Goal: Find contact information: Obtain details needed to contact an individual or organization

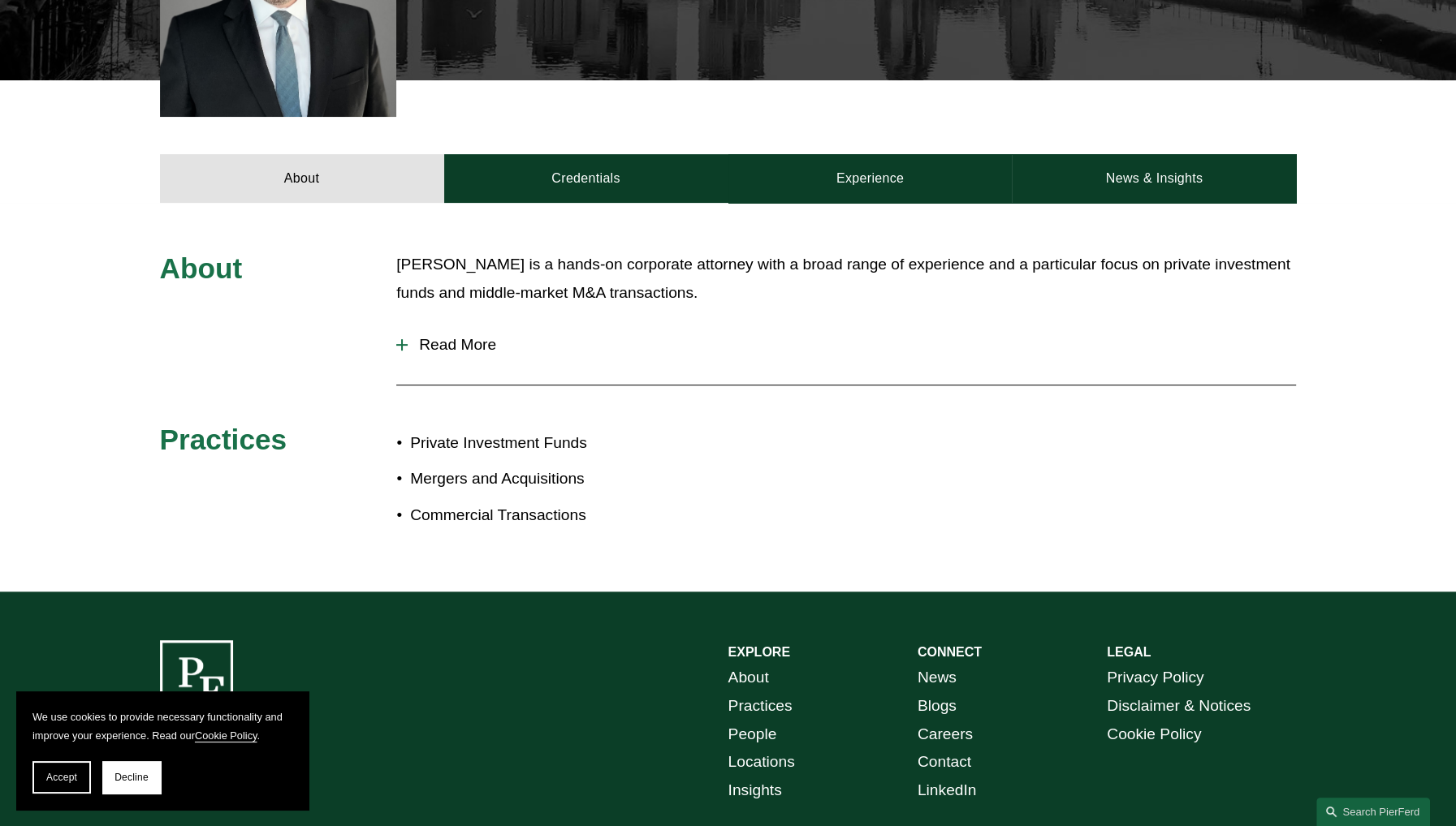
scroll to position [568, 0]
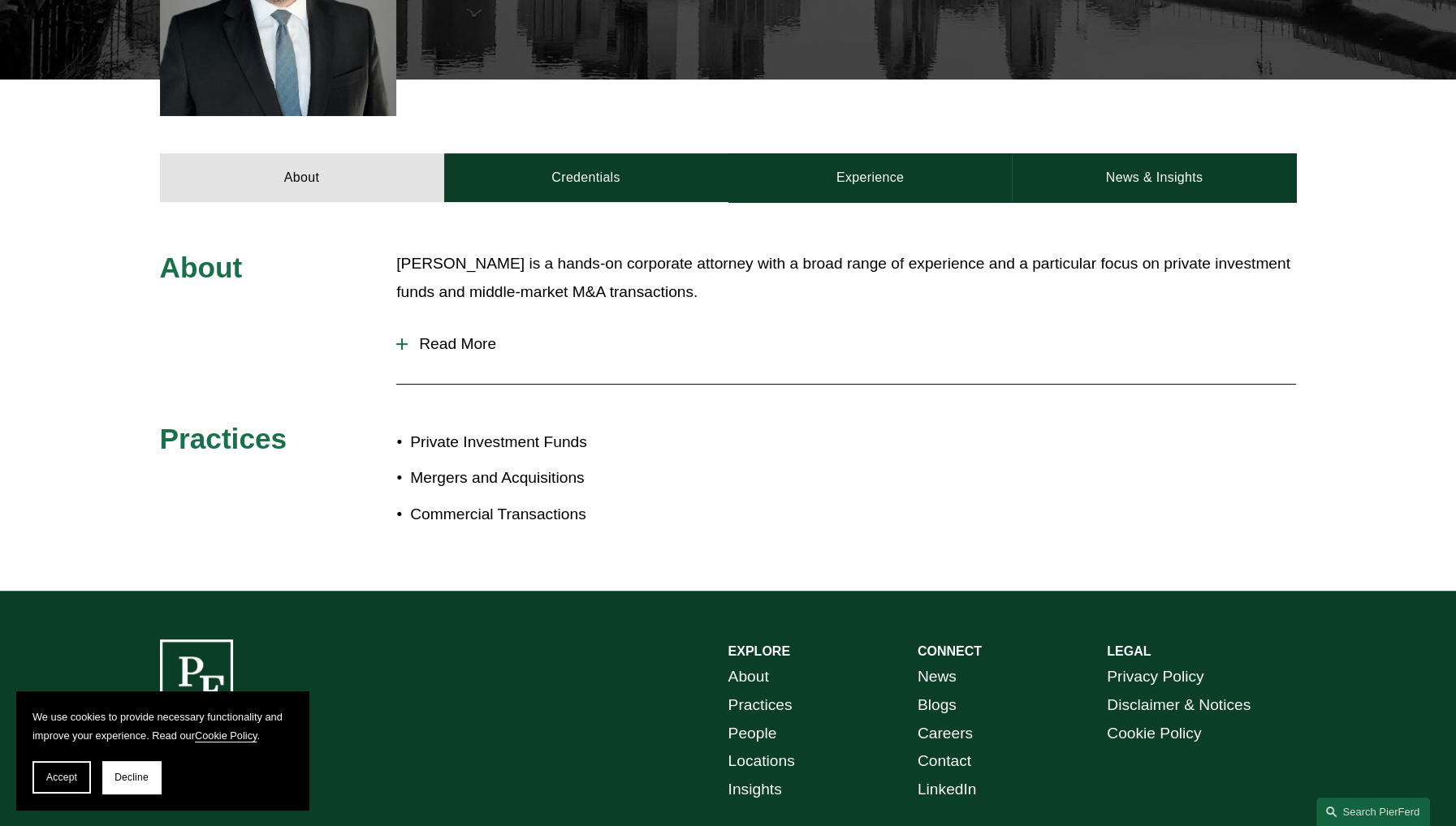
click at [418, 341] on span "Read More" at bounding box center [852, 344] width 888 height 18
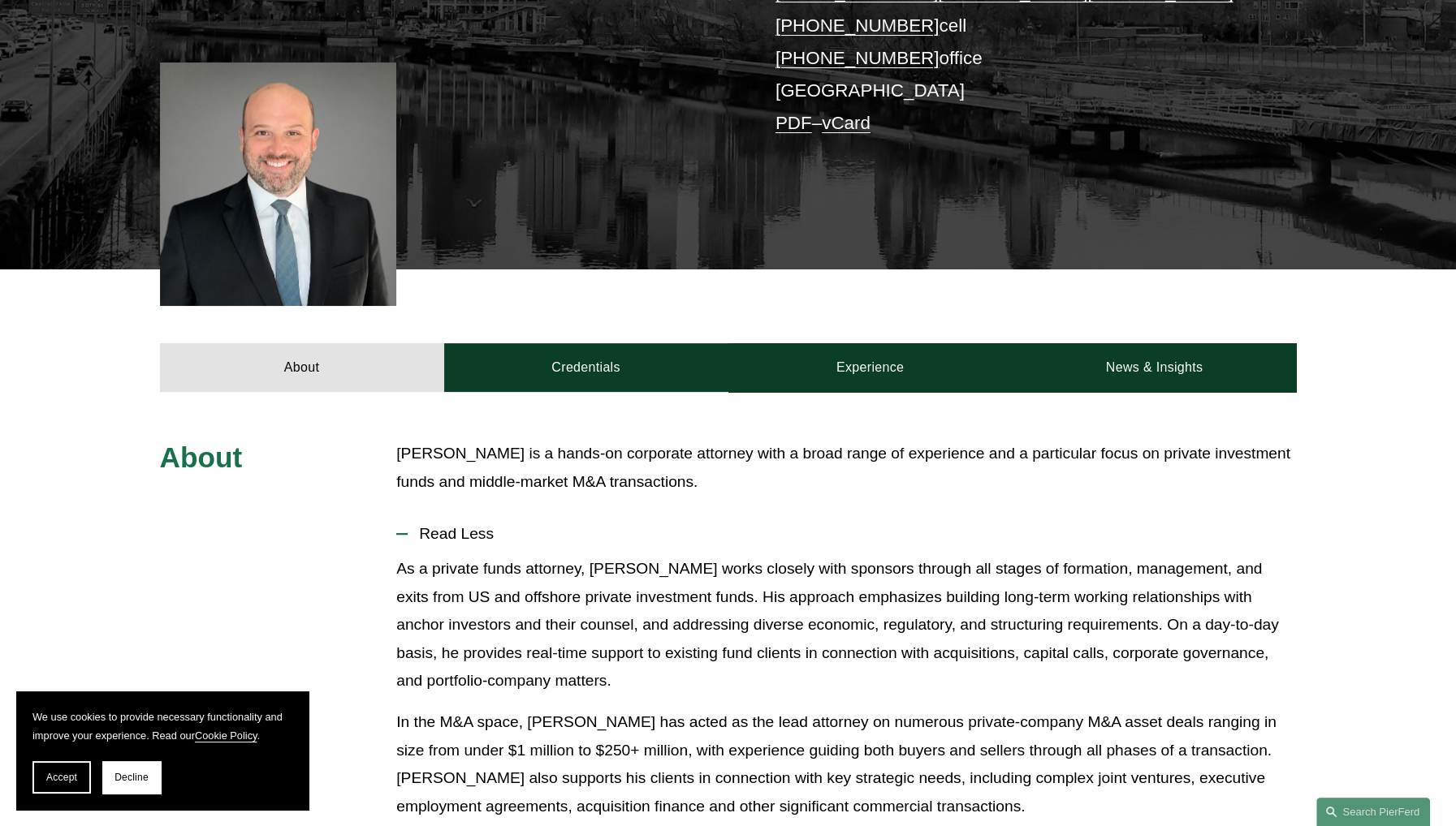
scroll to position [406, 0]
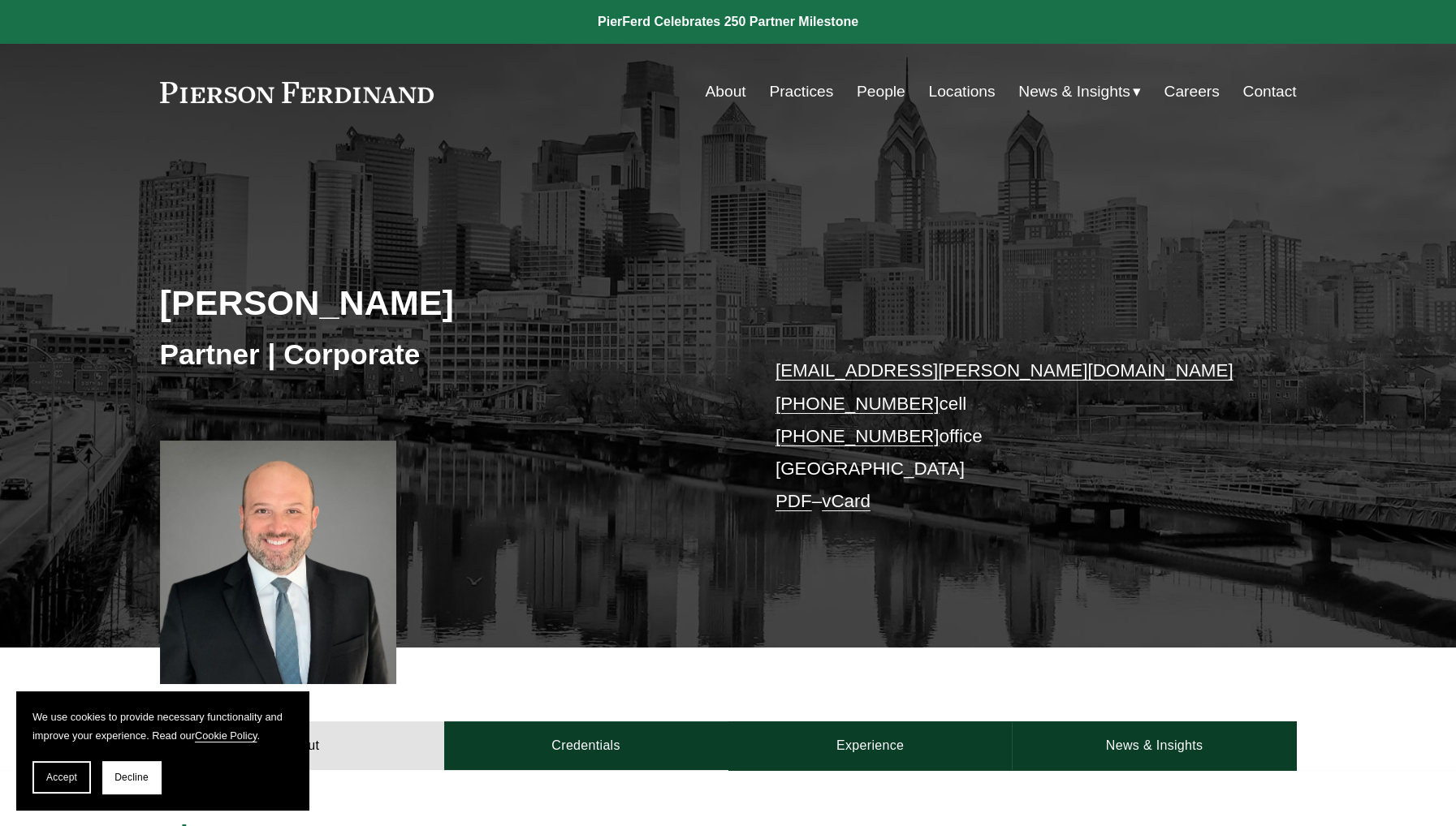
click at [715, 92] on link "About" at bounding box center [725, 92] width 41 height 31
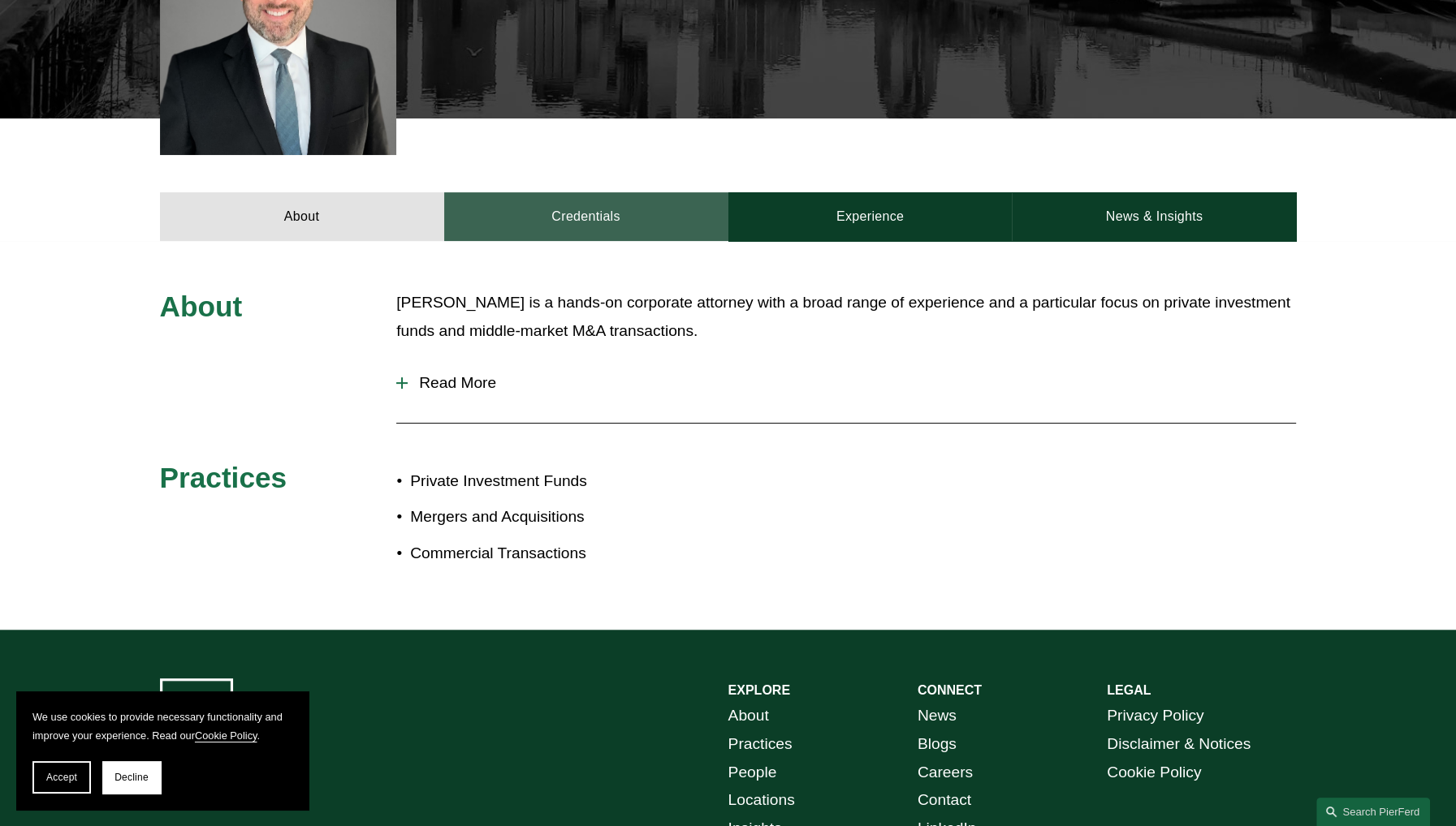
scroll to position [699, 0]
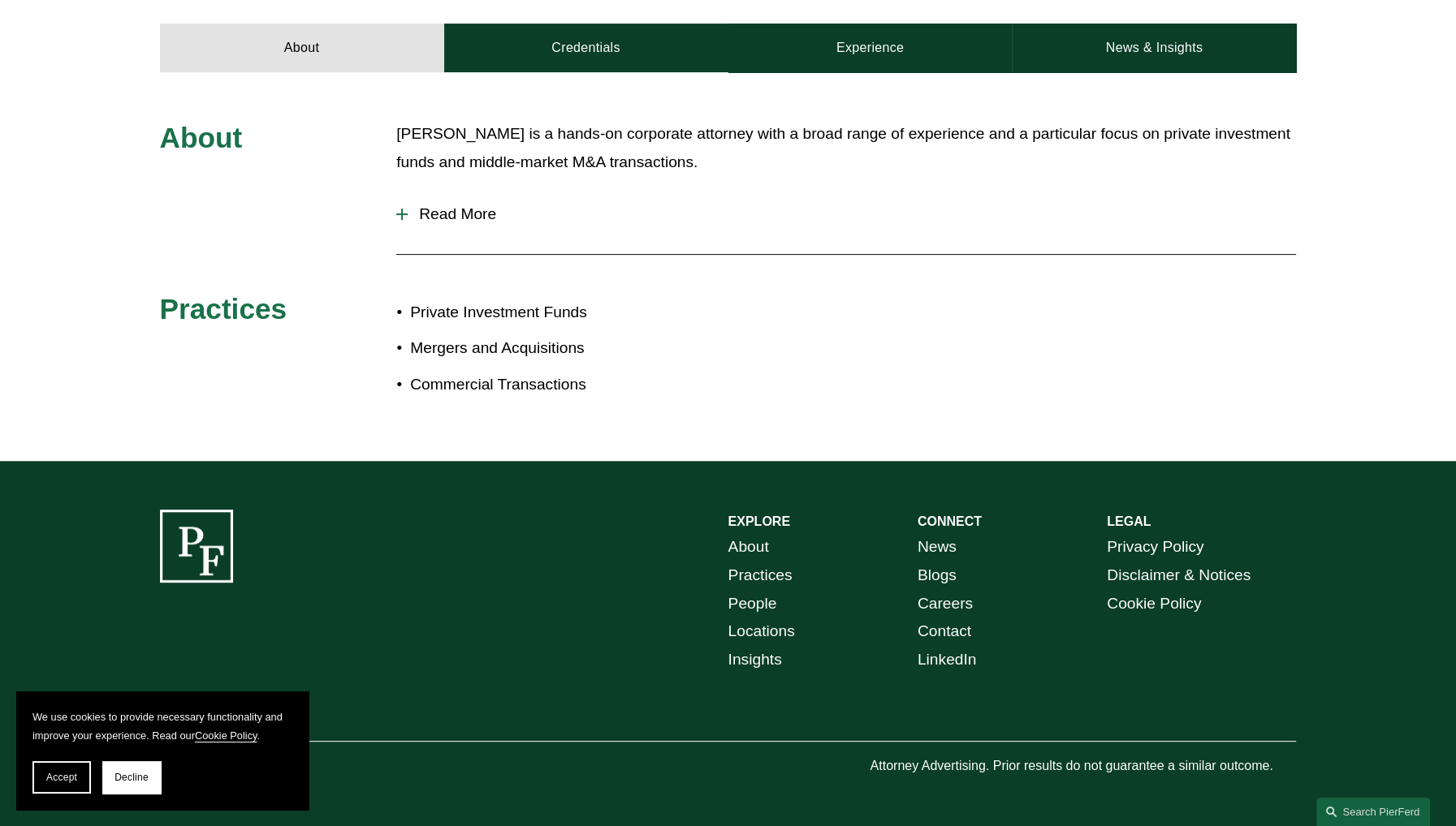
click at [754, 631] on link "Locations" at bounding box center [761, 632] width 67 height 29
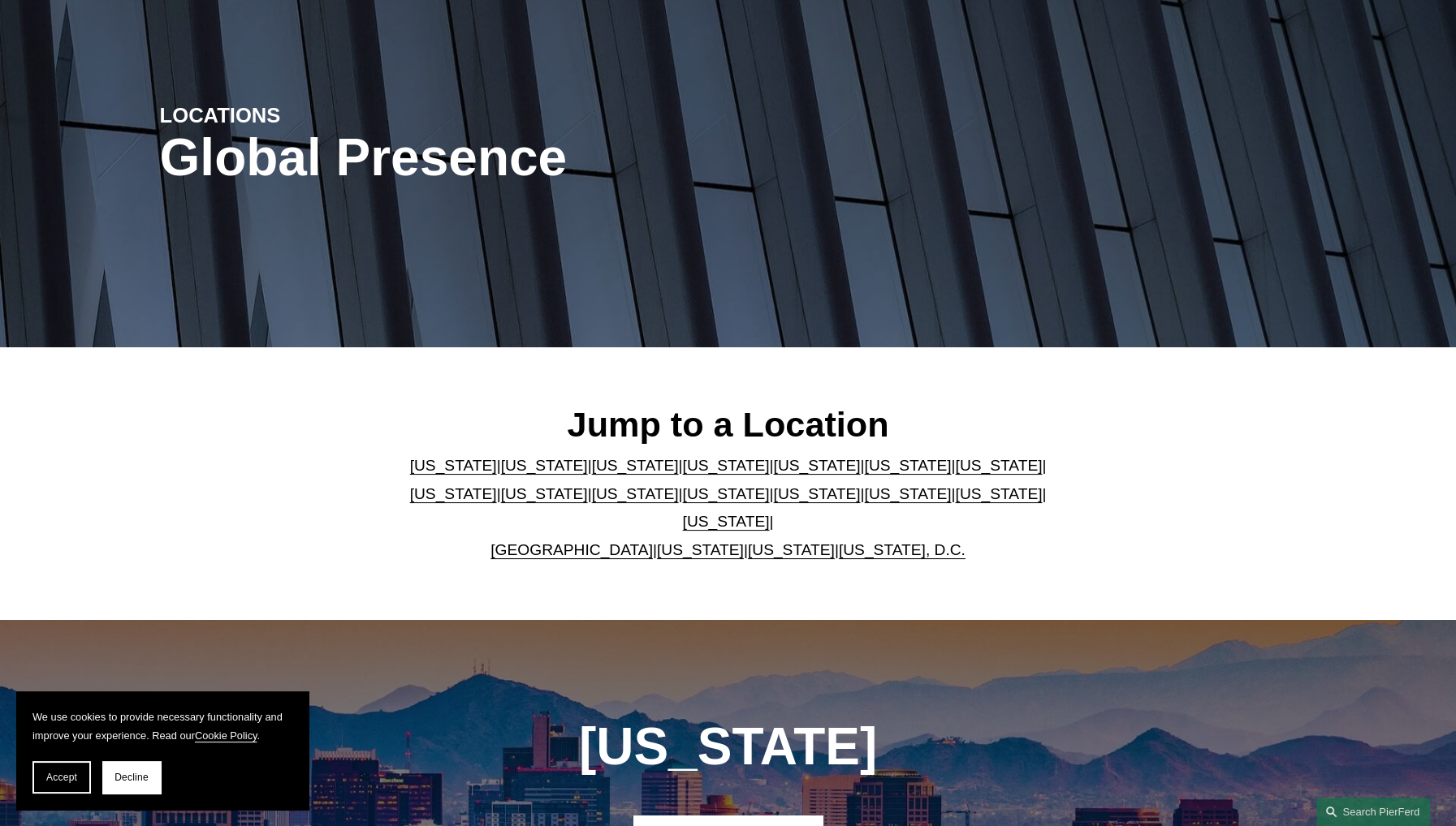
scroll to position [162, 0]
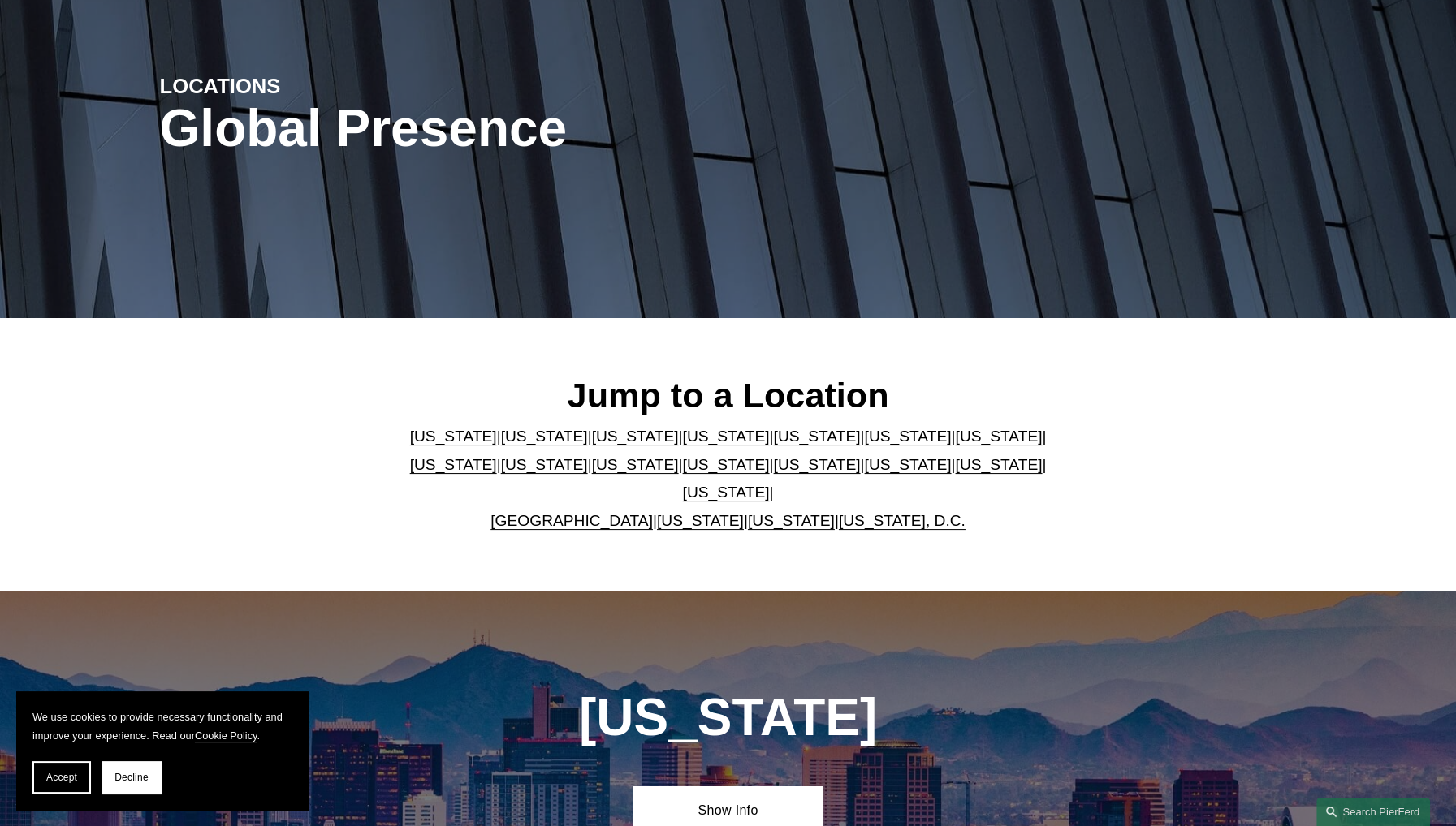
click at [955, 473] on link "[US_STATE]" at bounding box center [998, 465] width 87 height 17
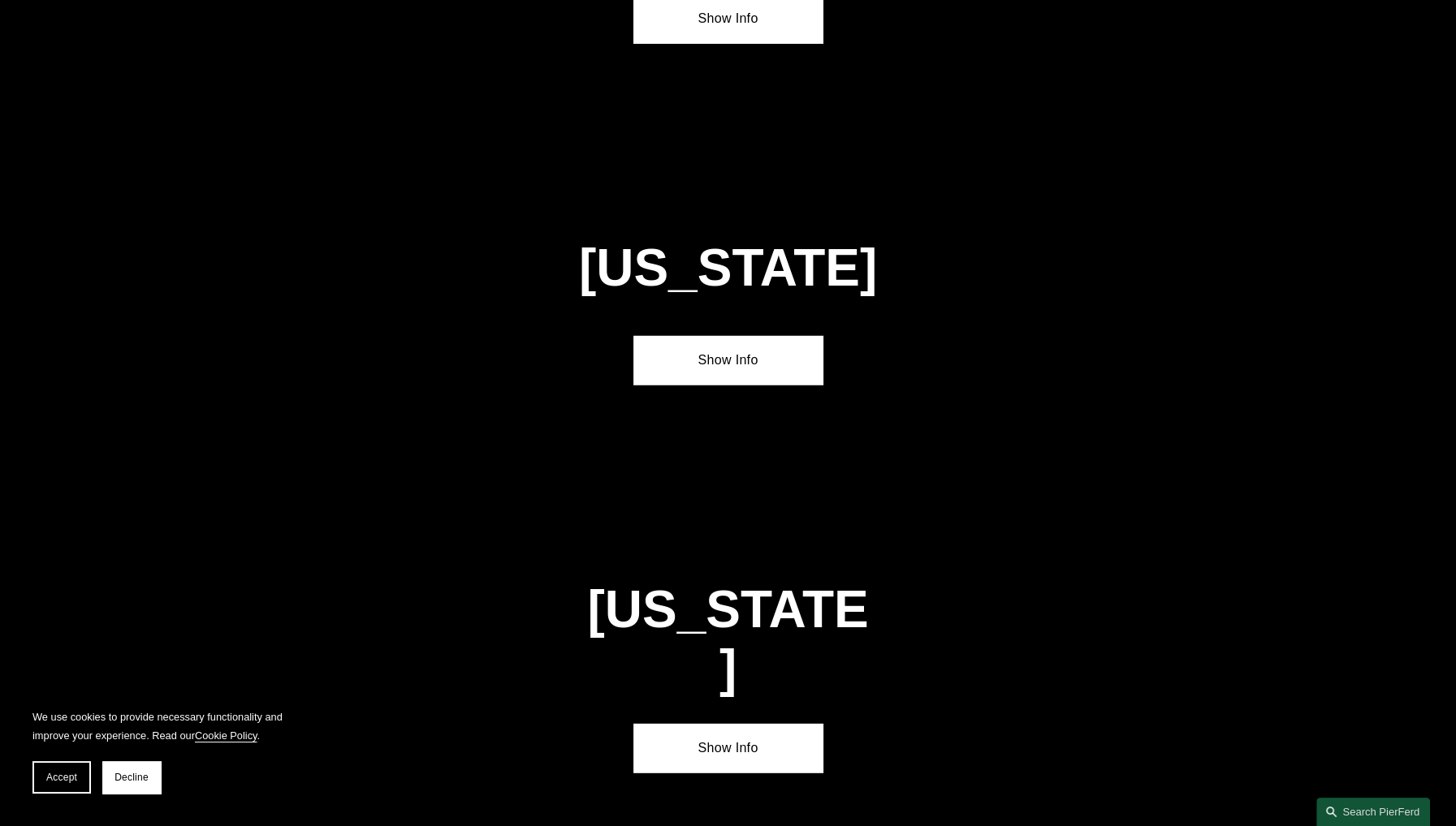
scroll to position [5200, 0]
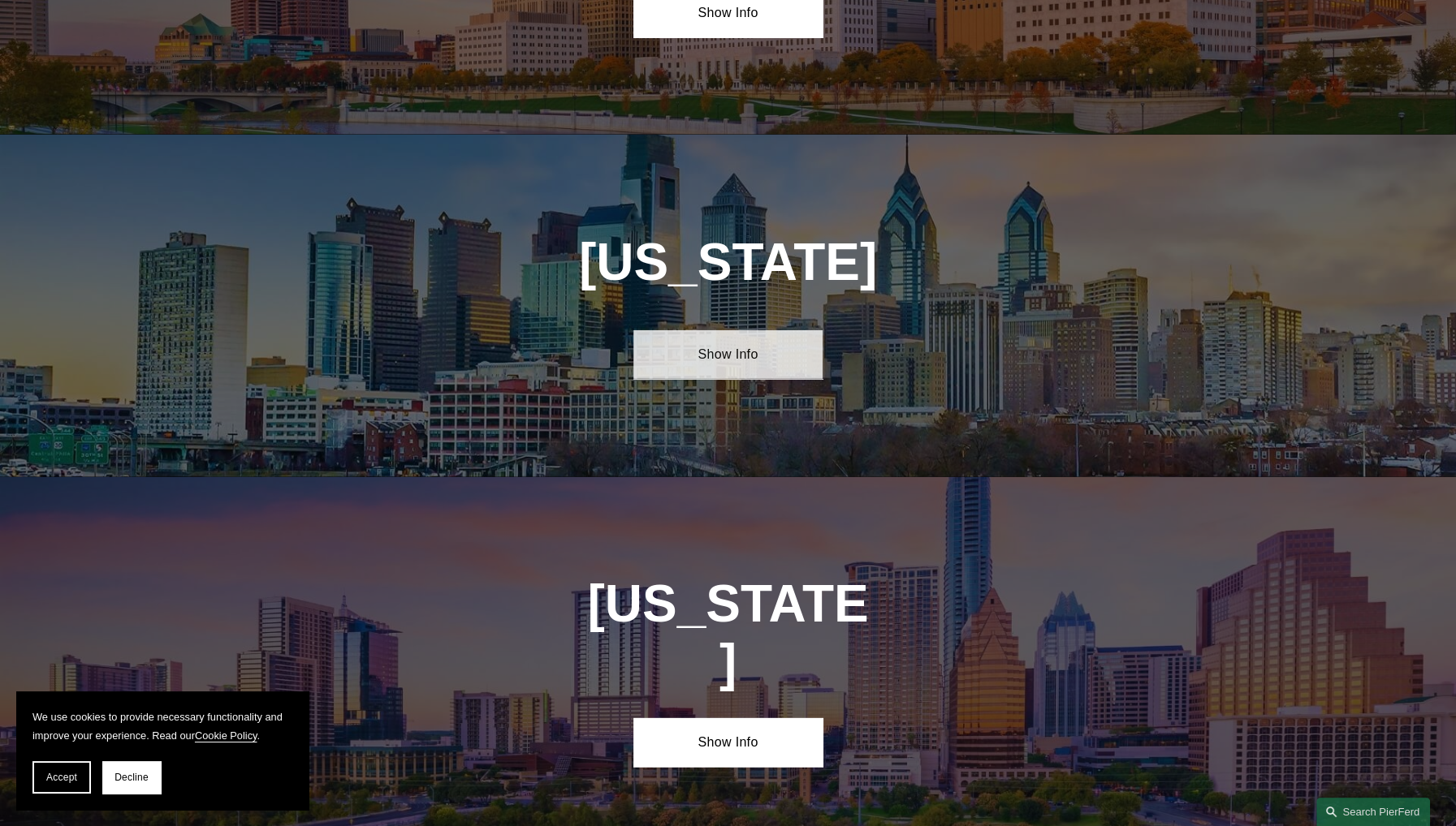
click at [730, 330] on link "Show Info" at bounding box center [728, 354] width 189 height 49
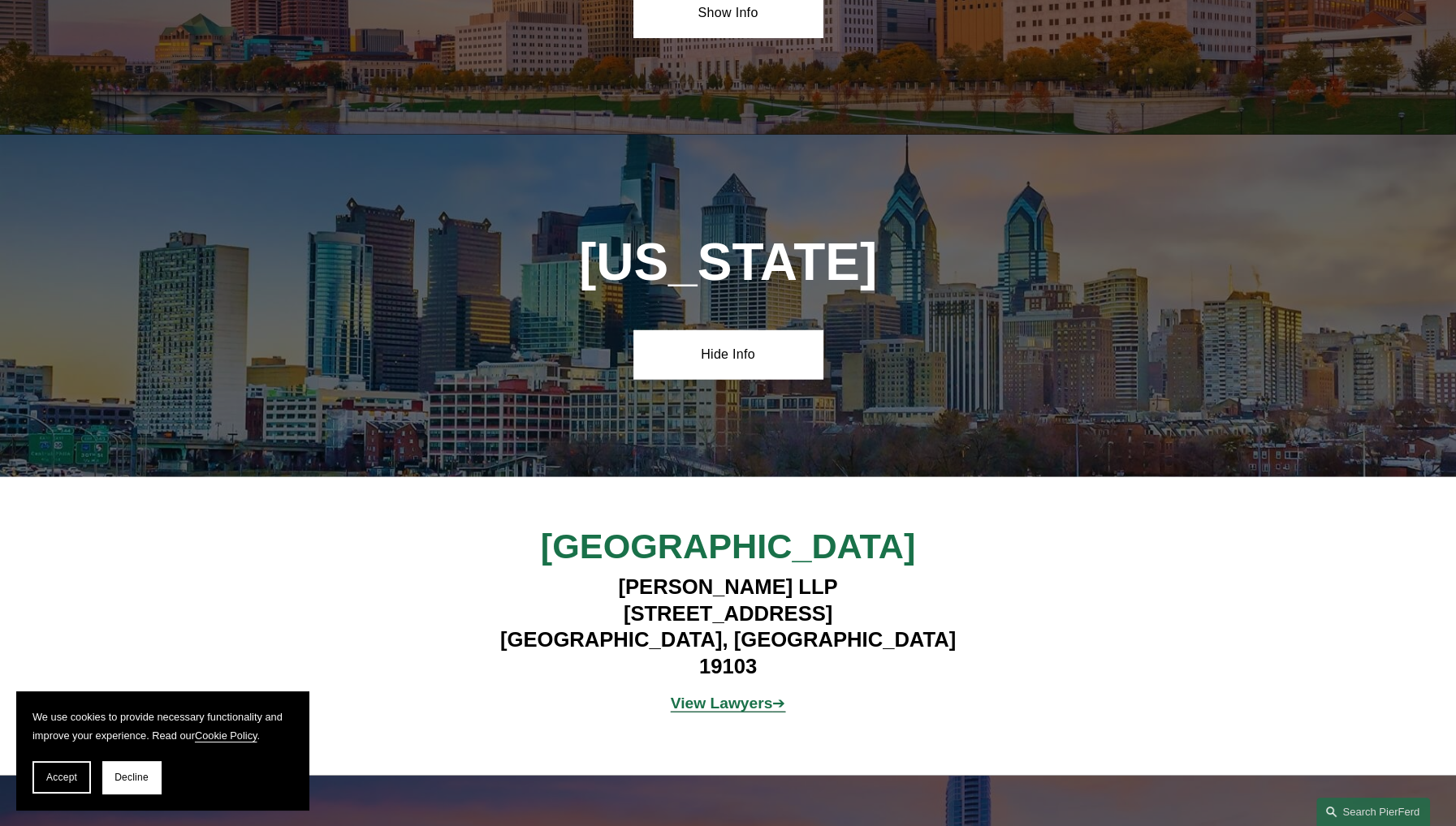
drag, startPoint x: 580, startPoint y: 487, endPoint x: 760, endPoint y: 490, distance: 180.0
click at [760, 574] on h4 "[PERSON_NAME] LLP [STREET_ADDRESS]" at bounding box center [728, 627] width 473 height 106
copy h4 "[STREET_ADDRESS]"
